Goal: Information Seeking & Learning: Learn about a topic

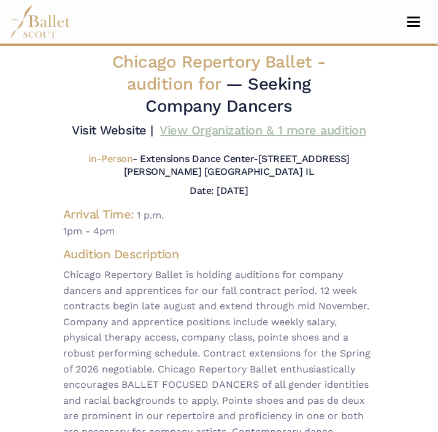
click at [200, 132] on link "View Organization & 1 more audition" at bounding box center [263, 130] width 206 height 15
click at [414, 18] on span "Toggle navigation" at bounding box center [413, 18] width 13 height 2
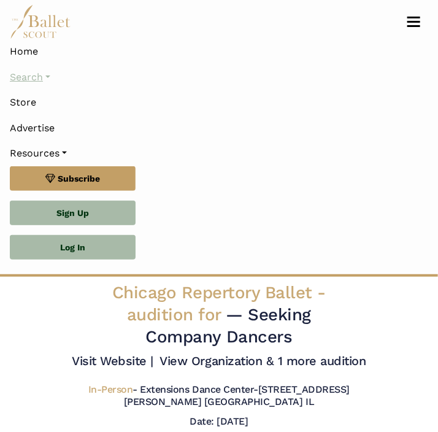
click at [44, 75] on link "Search" at bounding box center [219, 77] width 418 height 26
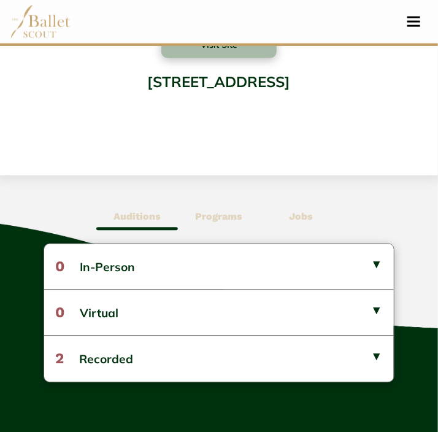
scroll to position [468, 0]
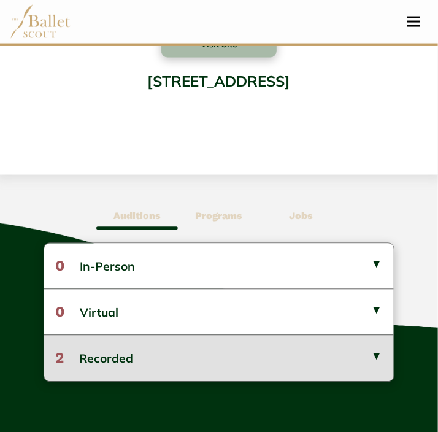
click at [373, 359] on button "2 Recorded" at bounding box center [218, 358] width 349 height 46
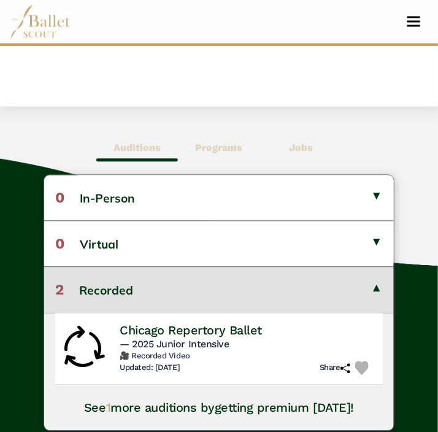
scroll to position [534, 0]
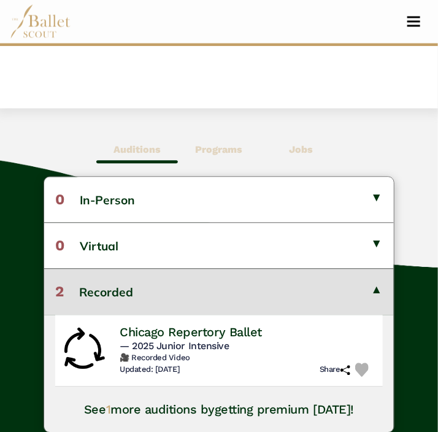
click at [370, 288] on button "2 Recorded" at bounding box center [218, 292] width 349 height 46
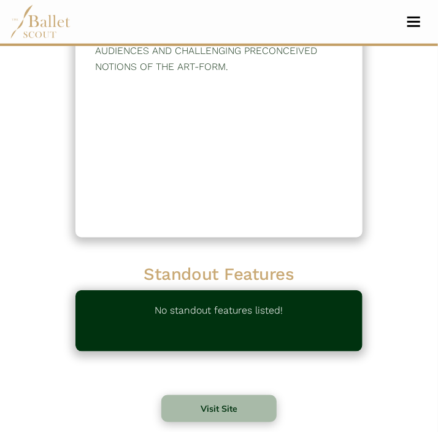
scroll to position [0, 0]
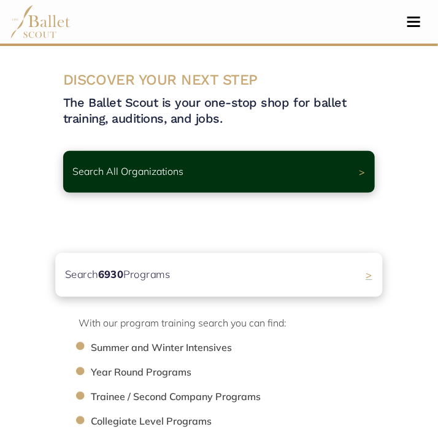
click at [134, 280] on p "Search 6930 Programs" at bounding box center [117, 274] width 105 height 17
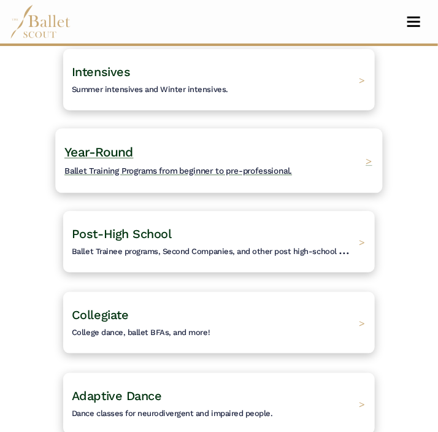
scroll to position [128, 0]
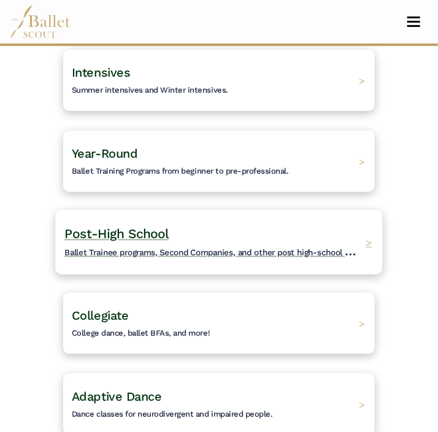
click at [256, 237] on h4 "Post-High School Ballet Trainee programs, Second Companies, and other post high…" at bounding box center [211, 243] width 295 height 34
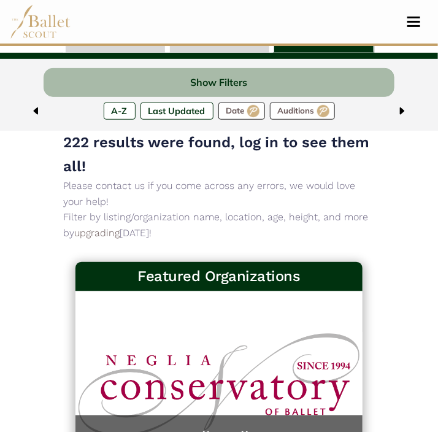
scroll to position [88, 0]
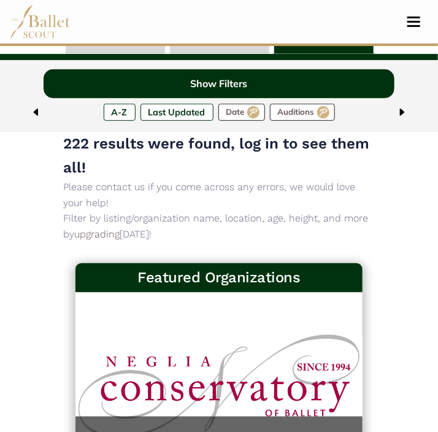
click at [259, 86] on button "Show Filters" at bounding box center [219, 83] width 350 height 29
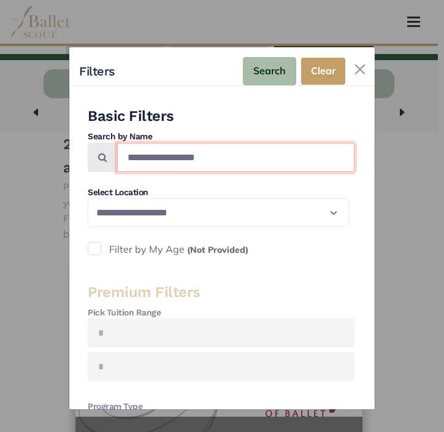
click at [255, 148] on input "Search by names..." at bounding box center [235, 157] width 237 height 29
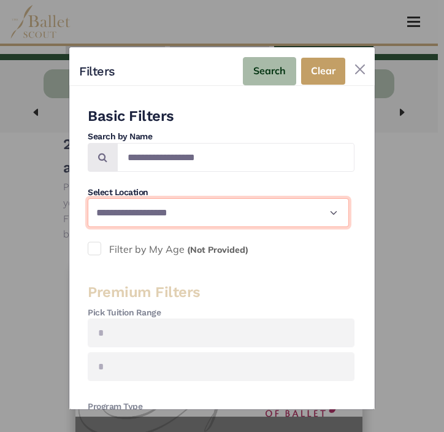
click at [308, 202] on select "**********" at bounding box center [218, 212] width 261 height 28
click at [308, 218] on select "**********" at bounding box center [218, 212] width 261 height 28
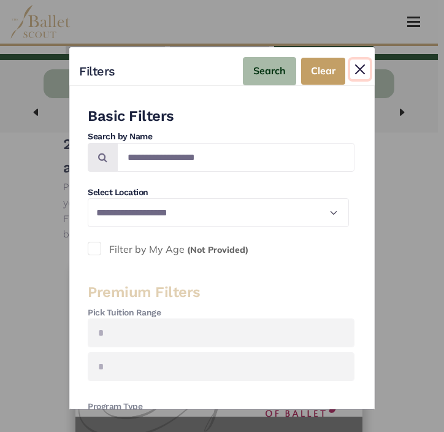
click at [359, 74] on button "Close" at bounding box center [360, 69] width 20 height 20
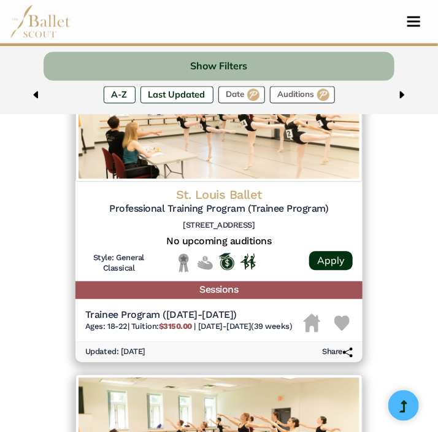
scroll to position [538, 0]
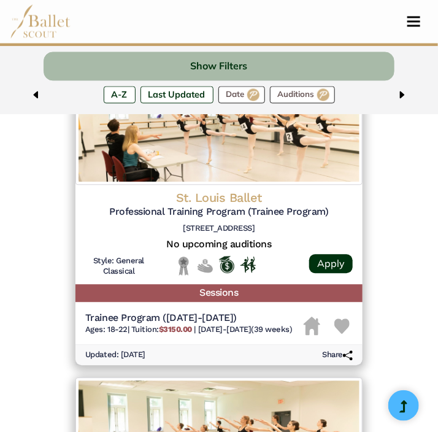
click at [237, 196] on h4 "St. Louis Ballet" at bounding box center [218, 198] width 267 height 16
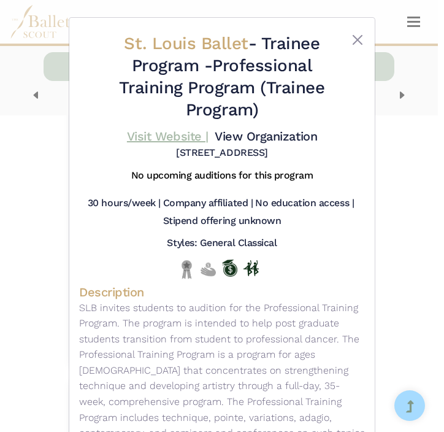
click at [176, 140] on link "Visit Website |" at bounding box center [168, 136] width 82 height 15
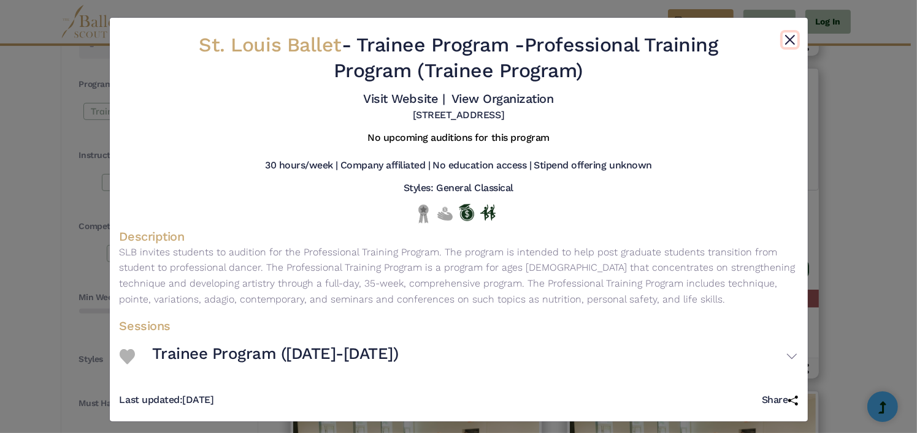
click at [437, 37] on button "Close" at bounding box center [789, 39] width 15 height 15
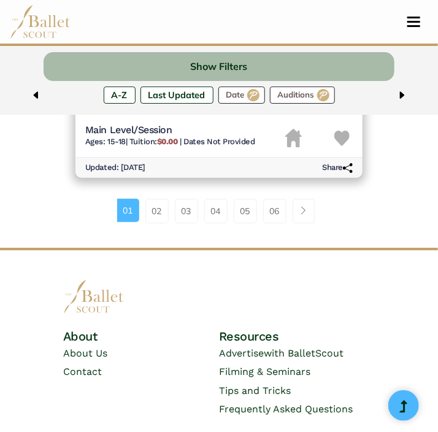
scroll to position [3252, 0]
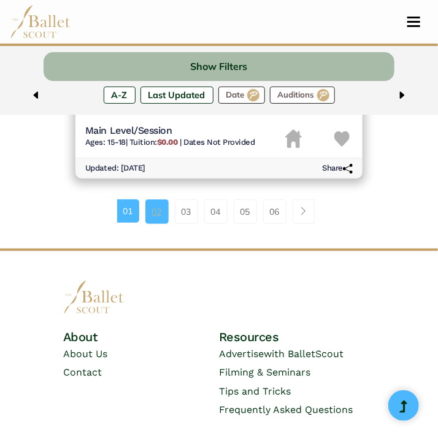
click at [154, 214] on link "02" at bounding box center [156, 211] width 23 height 25
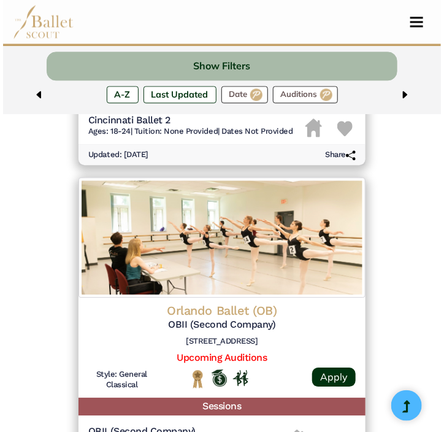
scroll to position [1701, 0]
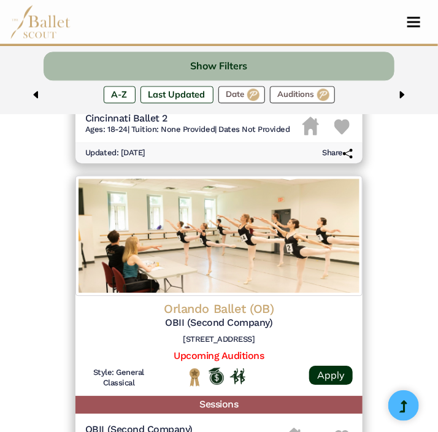
click at [253, 313] on h4 "Orlando Ballet (OB)" at bounding box center [218, 308] width 267 height 16
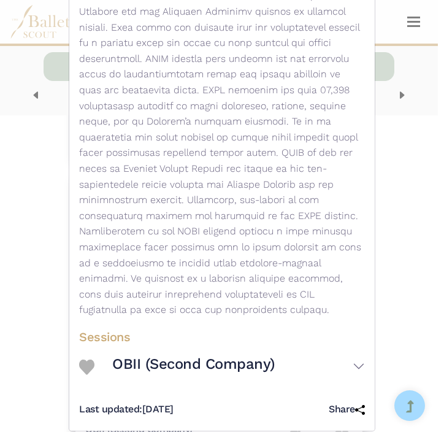
scroll to position [306, 0]
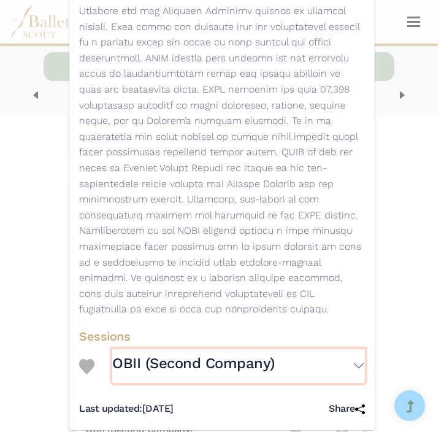
click at [276, 350] on button "OBII (Second Company)" at bounding box center [238, 366] width 253 height 34
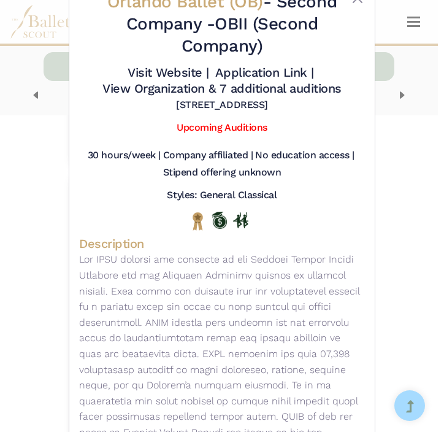
scroll to position [27, 0]
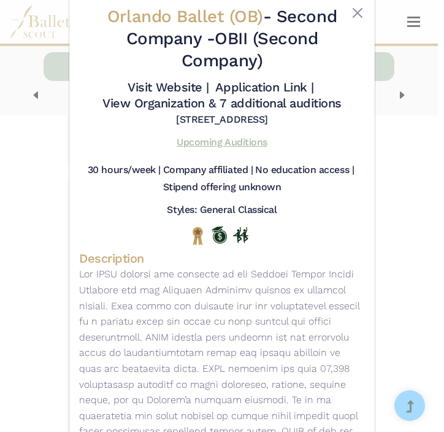
click at [242, 139] on link "Upcoming Auditions" at bounding box center [222, 142] width 90 height 12
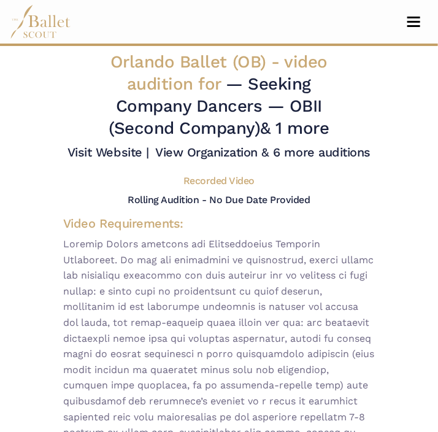
click at [235, 186] on h5 "Recorded Video" at bounding box center [218, 181] width 71 height 13
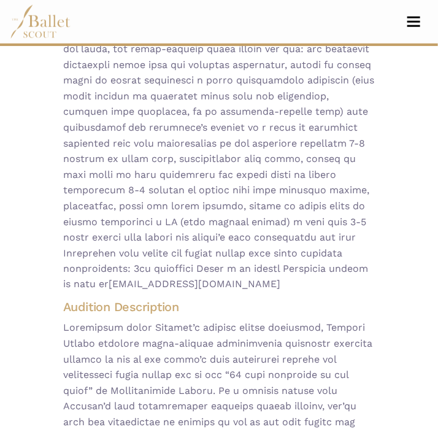
scroll to position [236, 0]
